Goal: Navigation & Orientation: Find specific page/section

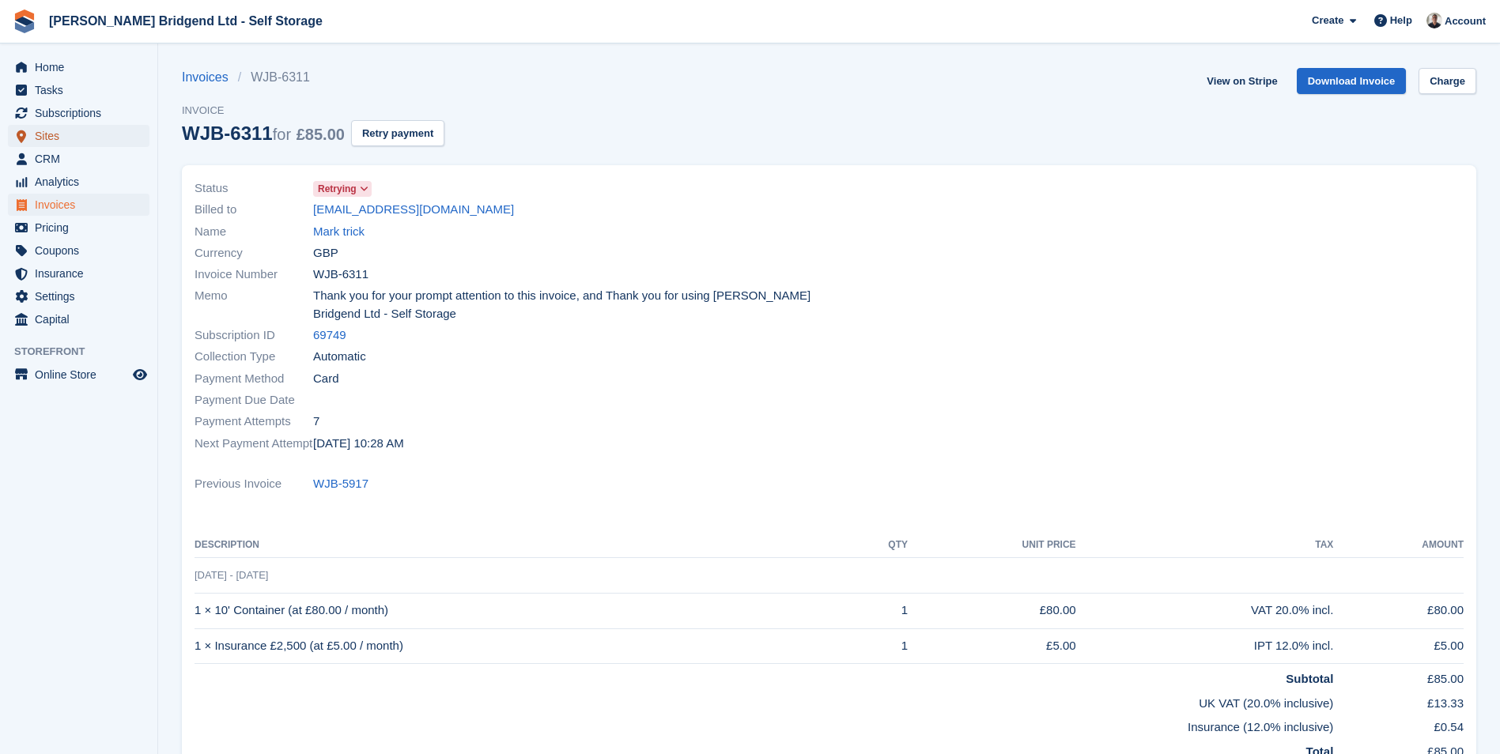
click at [46, 135] on span "Sites" at bounding box center [82, 136] width 95 height 22
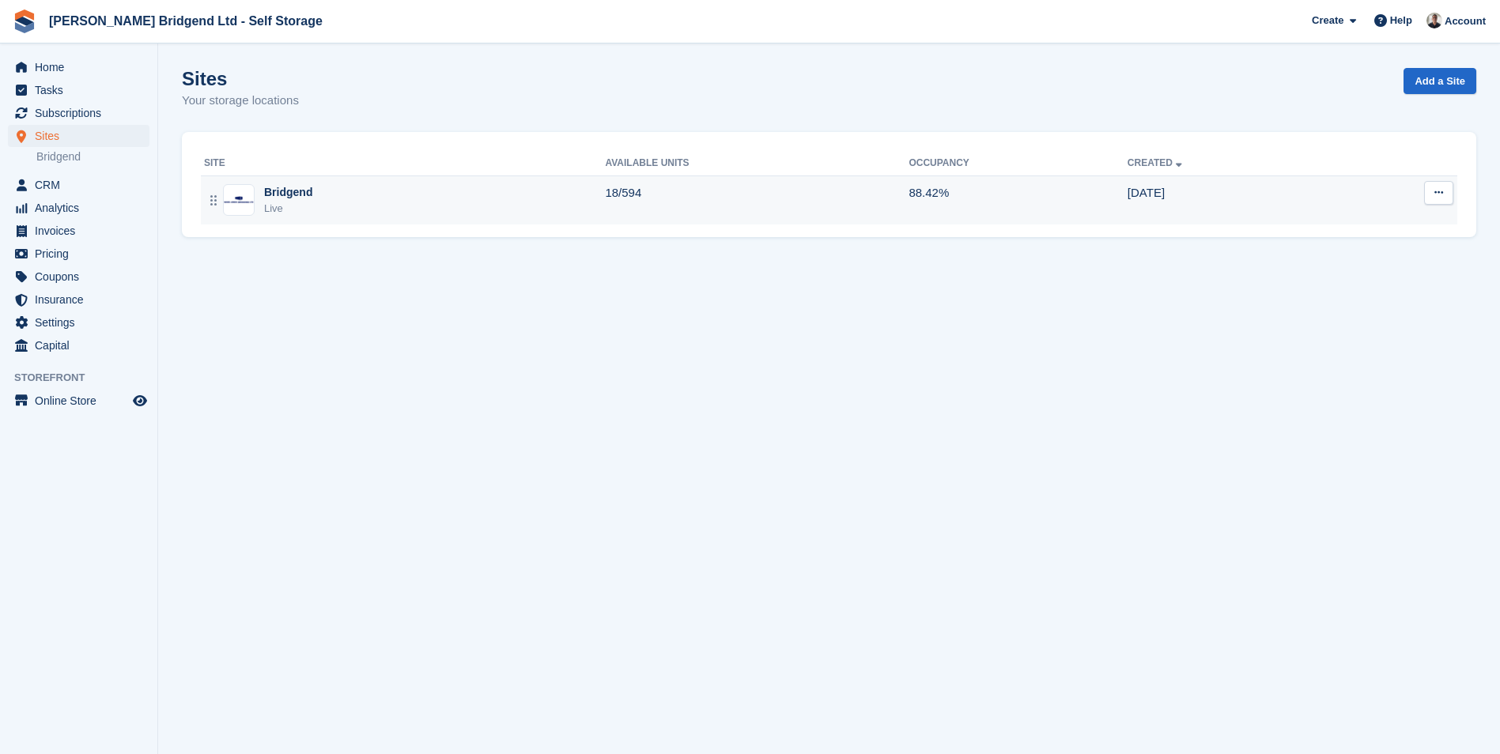
click at [287, 189] on div "Bridgend" at bounding box center [288, 192] width 48 height 17
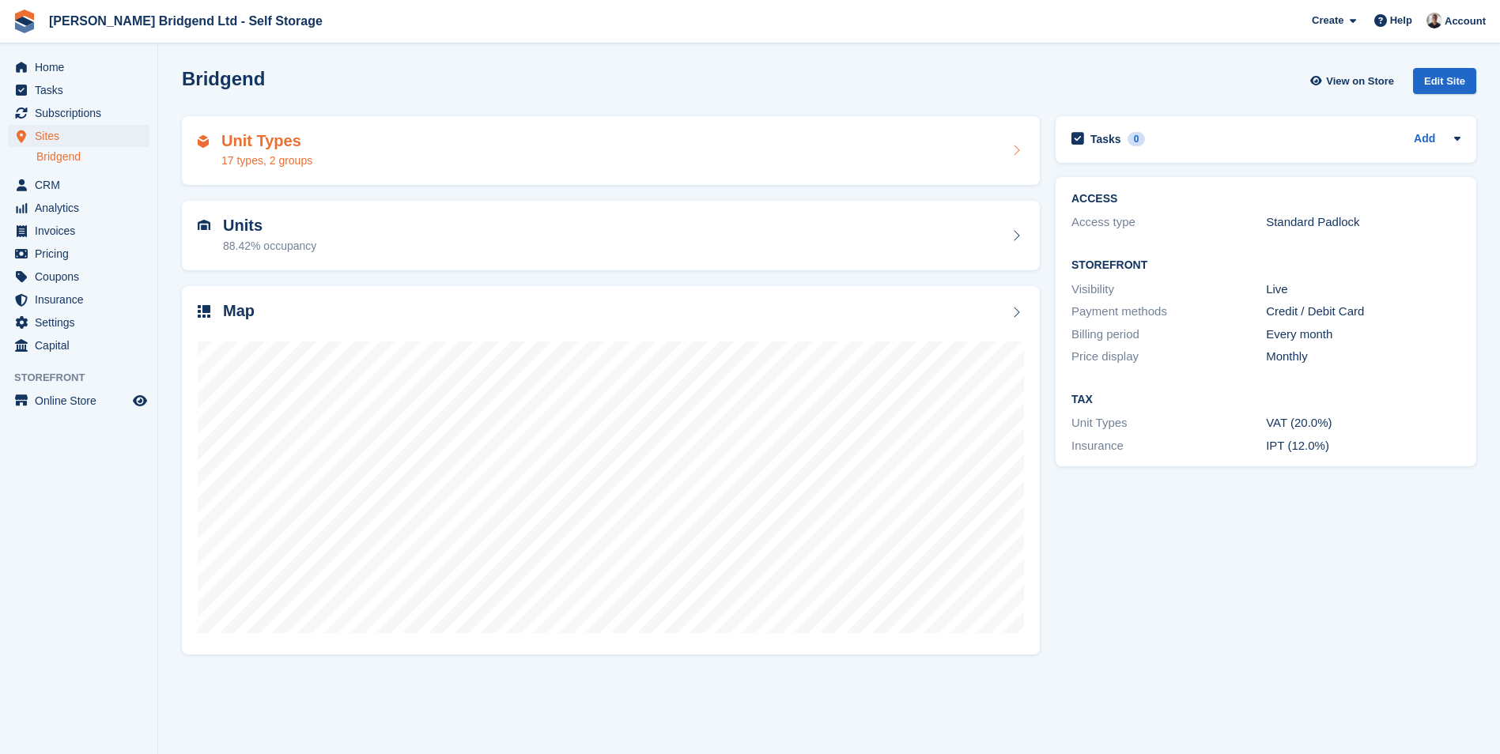
click at [261, 140] on h2 "Unit Types" at bounding box center [266, 141] width 91 height 18
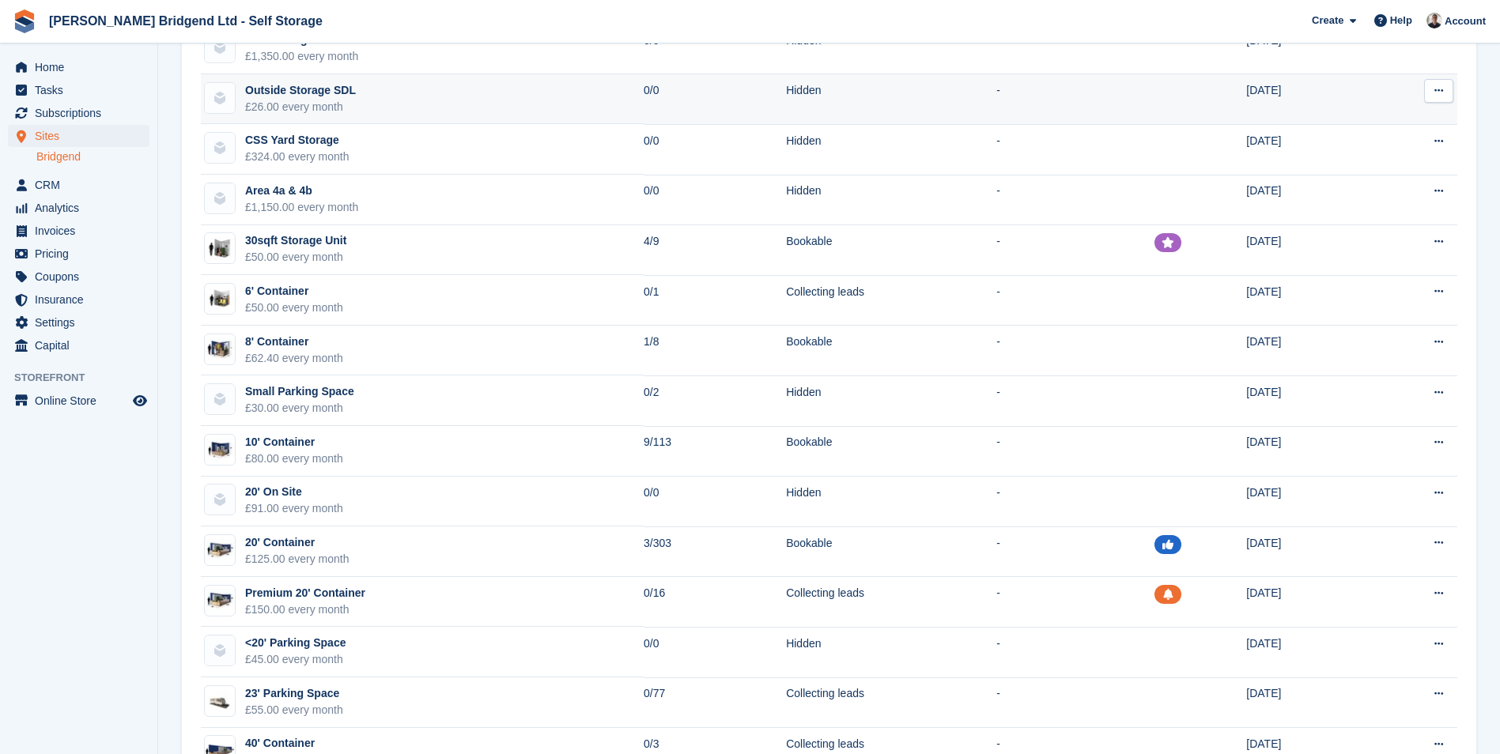
scroll to position [403, 0]
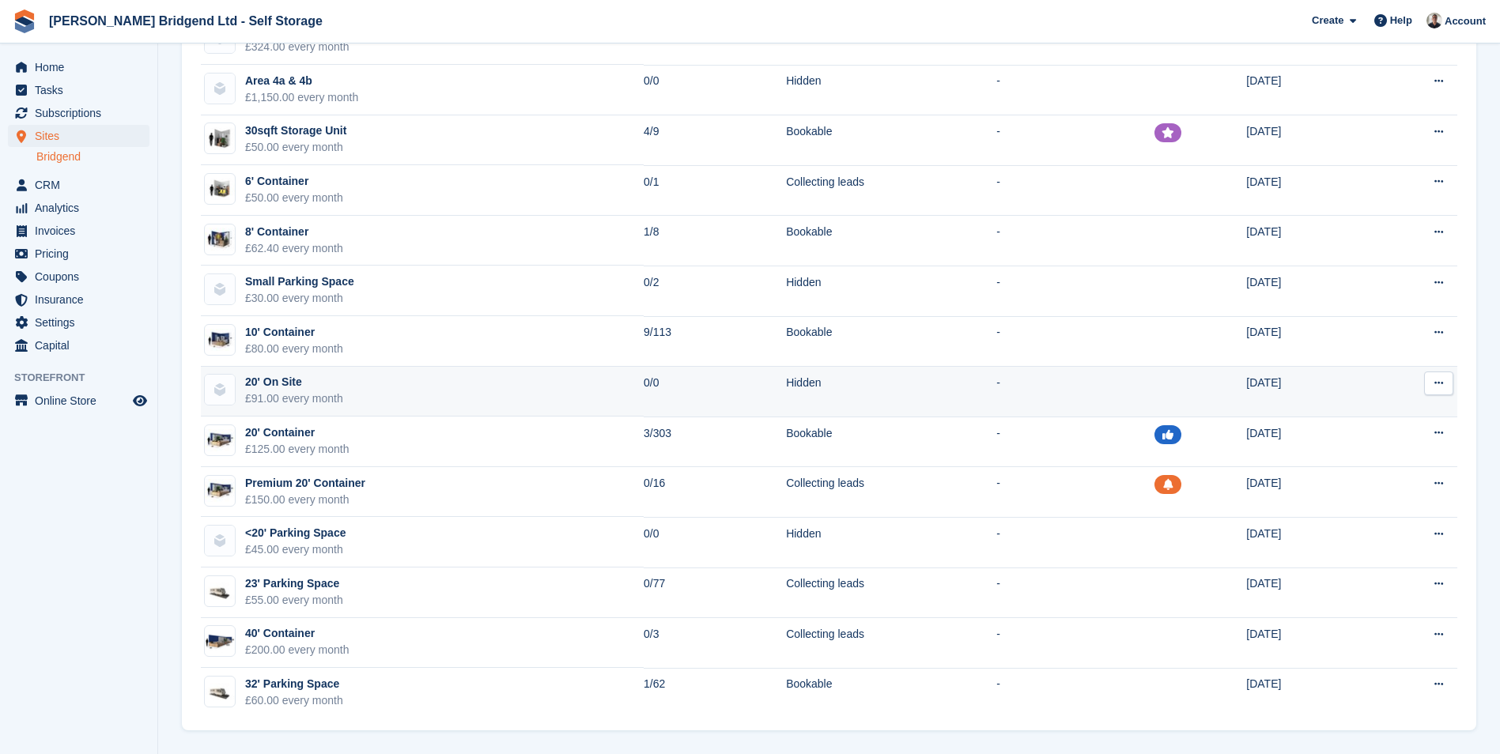
click at [434, 391] on td "20' On Site £91.00 every month" at bounding box center [422, 392] width 443 height 51
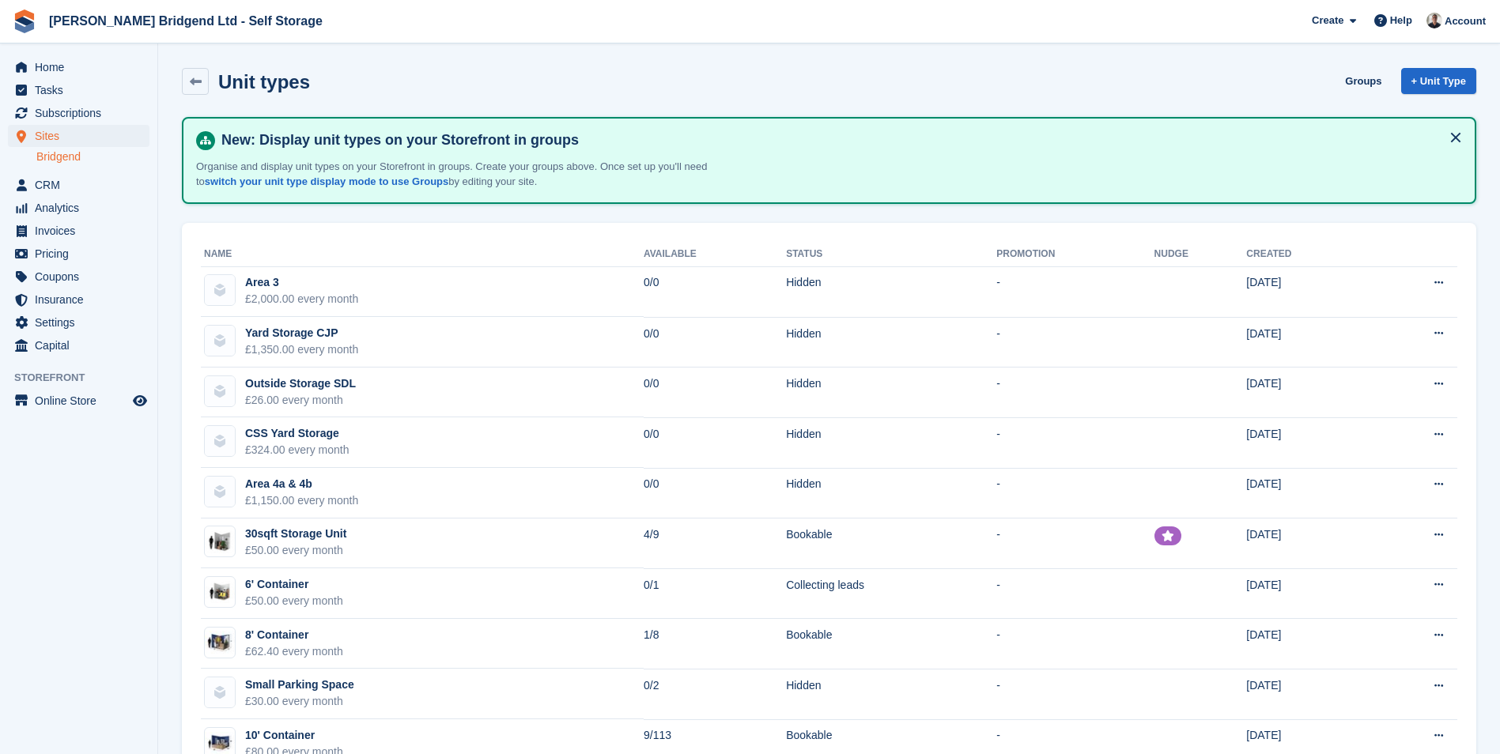
scroll to position [403, 0]
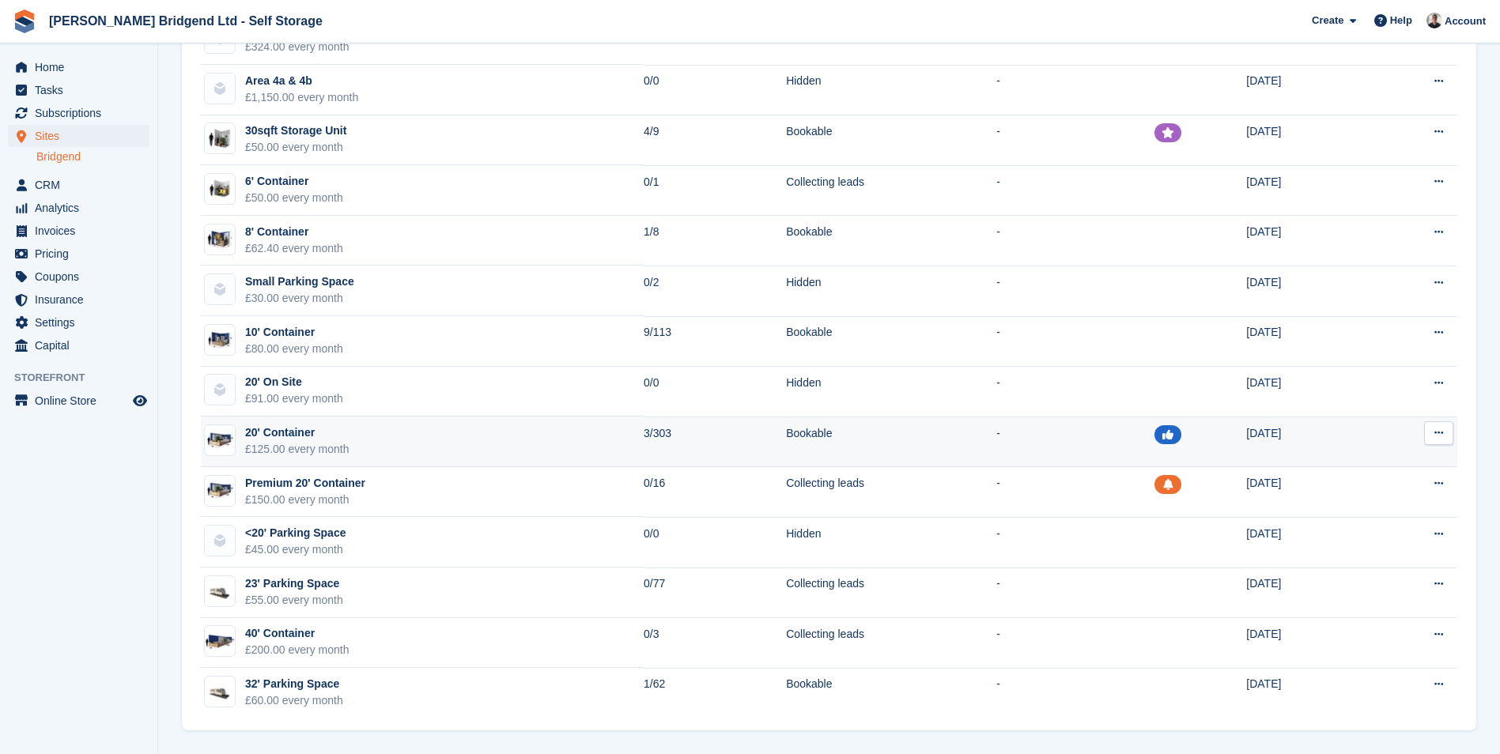
click at [1173, 453] on td at bounding box center [1200, 442] width 93 height 51
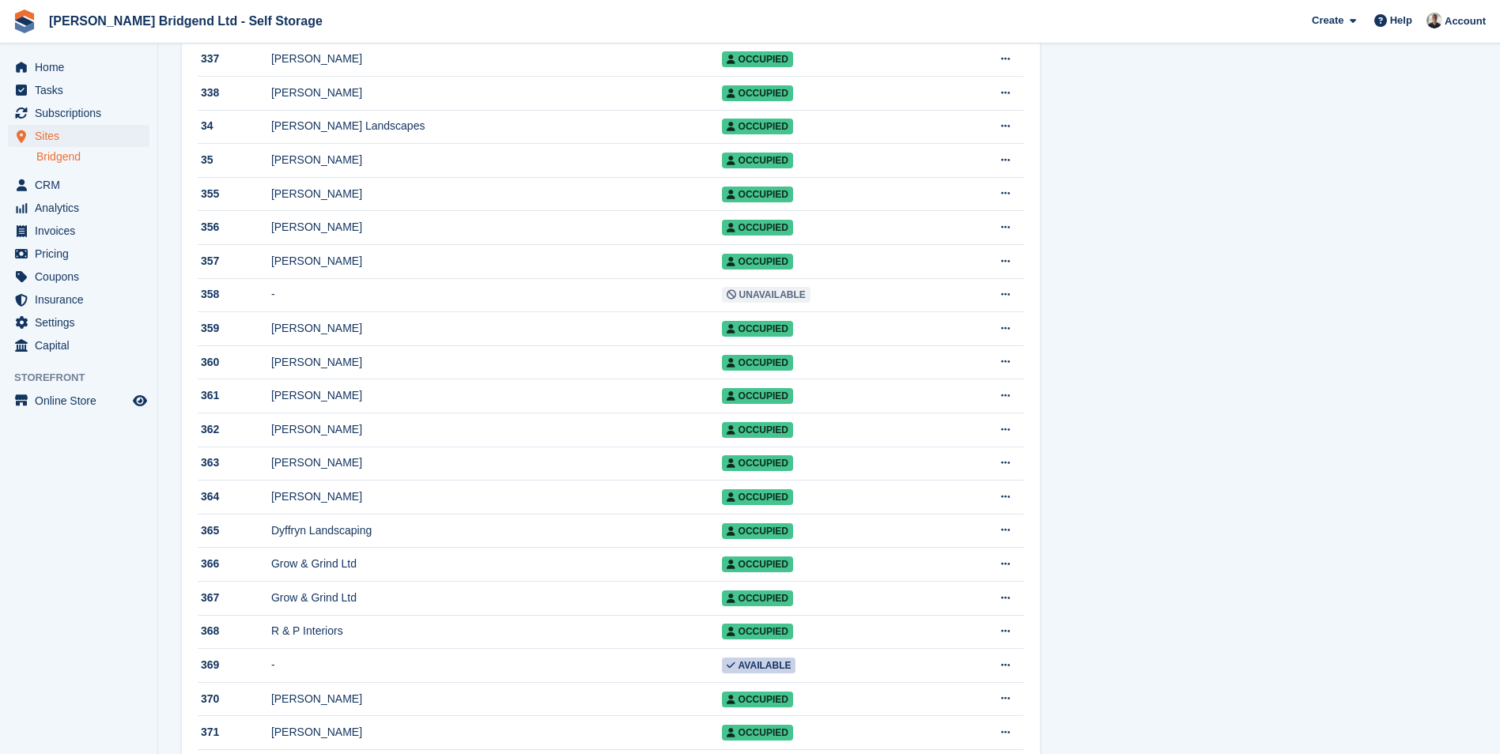
scroll to position [6879, 0]
